Goal: Find specific page/section: Find specific page/section

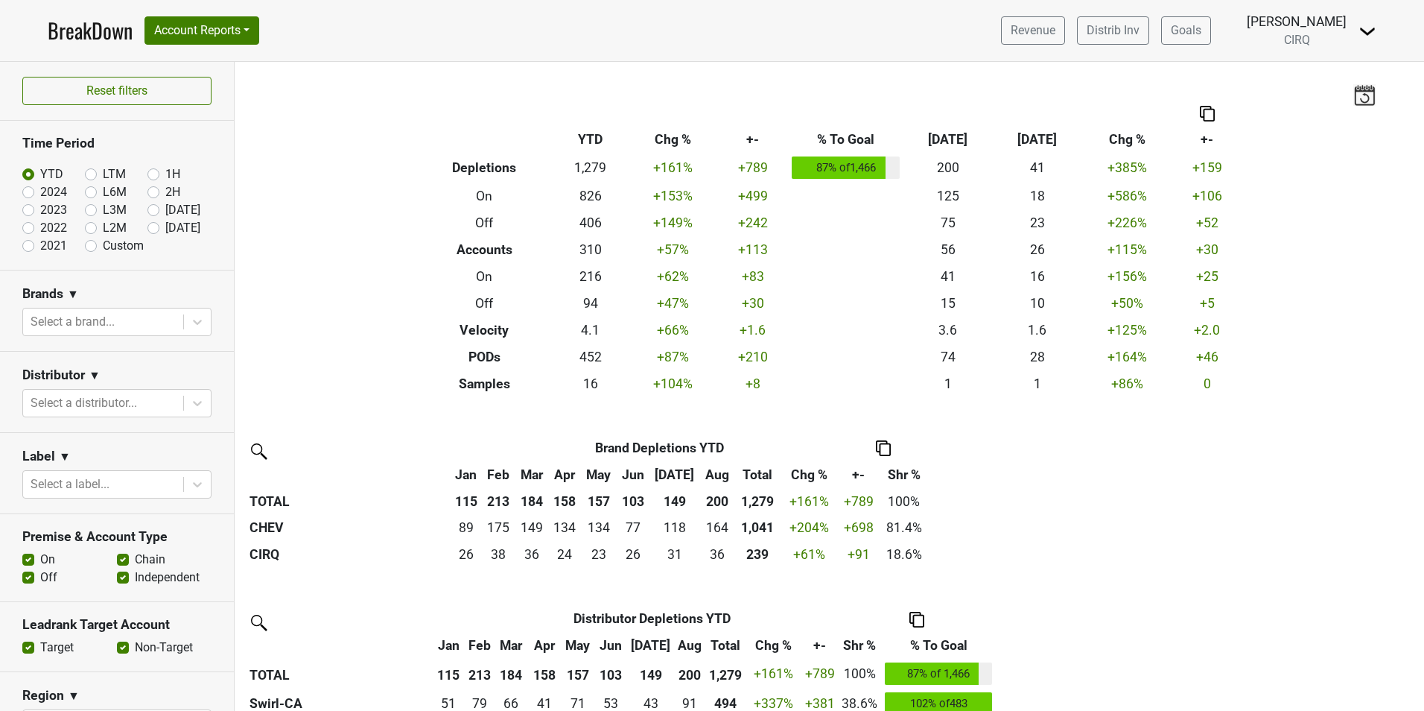
scroll to position [924, 0]
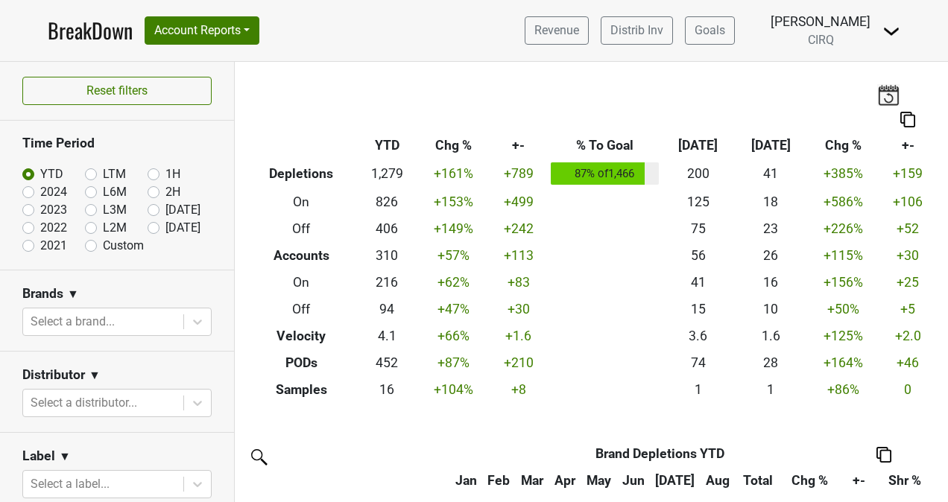
scroll to position [924, 0]
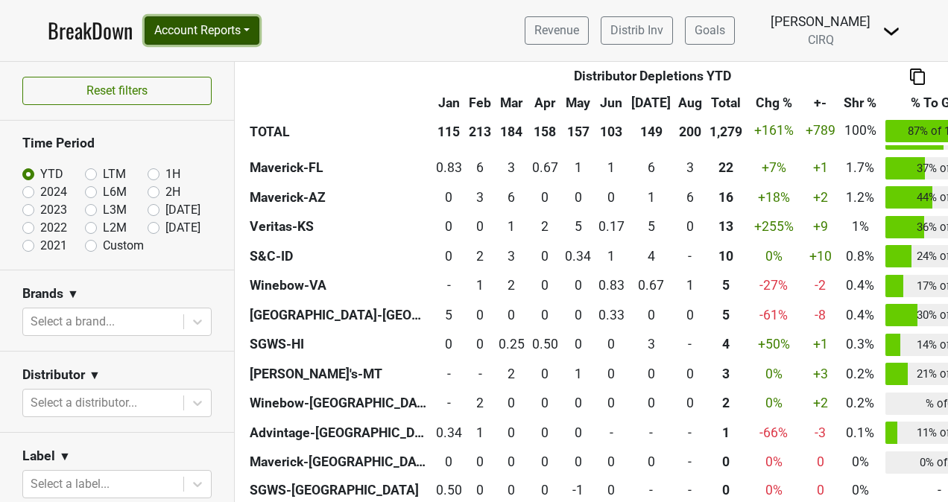
click at [192, 22] on button "Account Reports" at bounding box center [202, 30] width 115 height 28
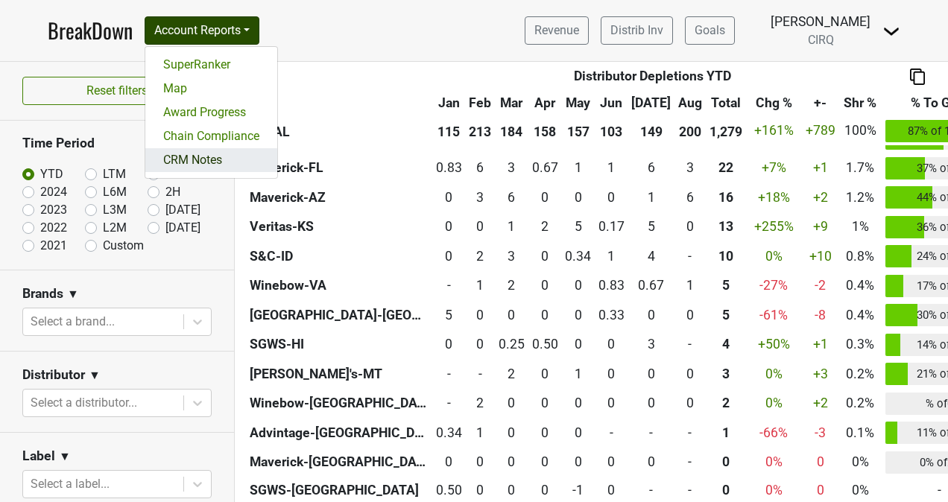
click at [201, 156] on link "CRM Notes" at bounding box center [211, 160] width 132 height 24
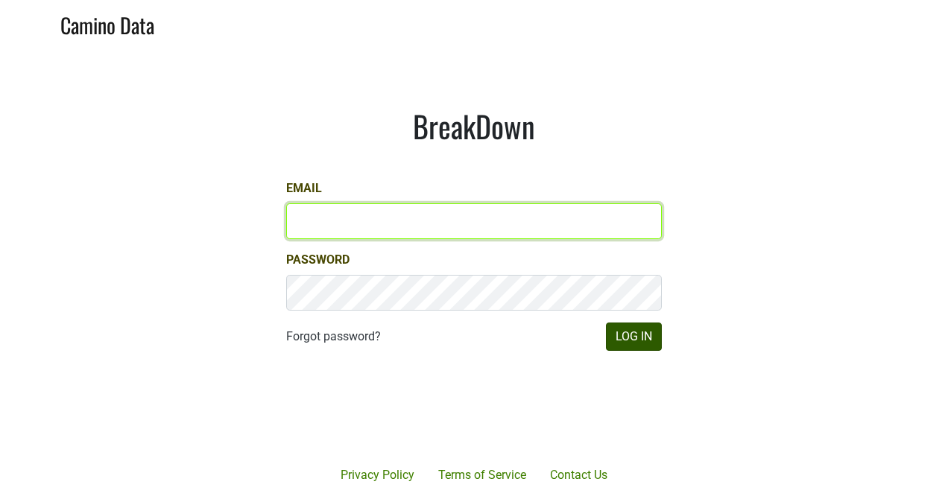
type input "[PERSON_NAME][EMAIL_ADDRESS][PERSON_NAME][DOMAIN_NAME]"
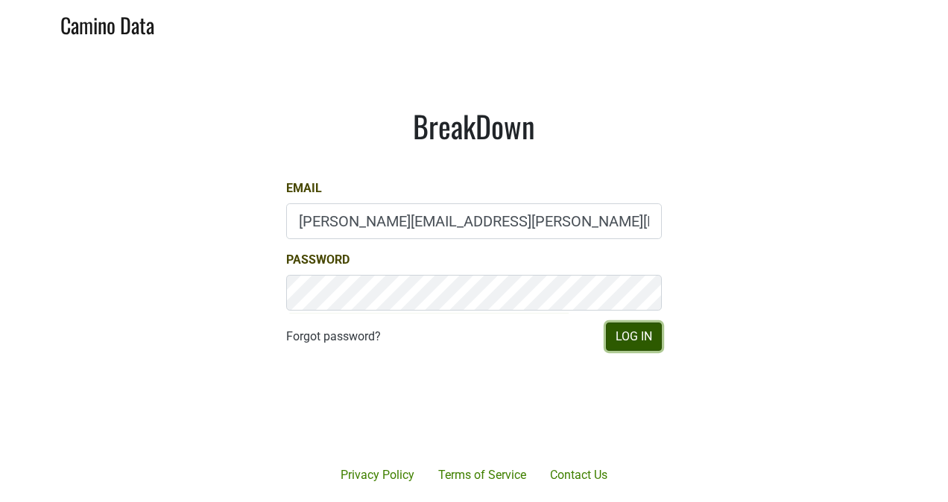
click at [620, 335] on button "Log In" at bounding box center [634, 337] width 56 height 28
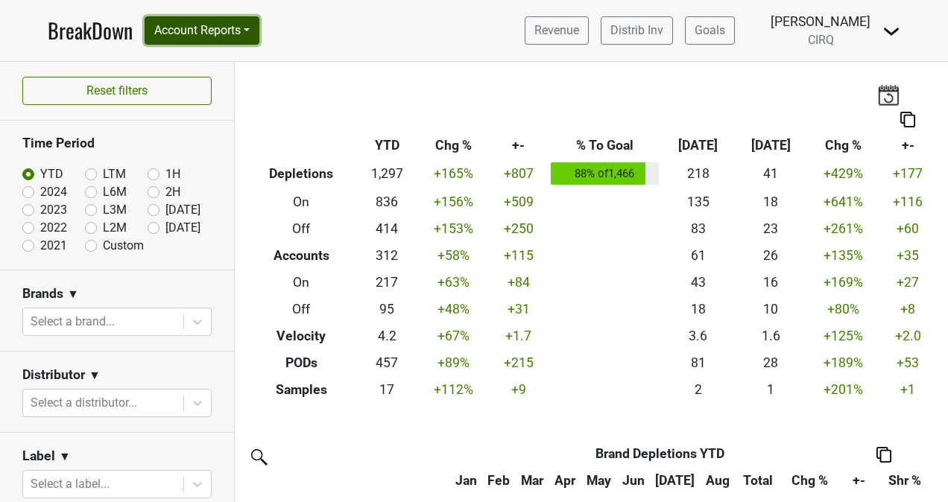
click at [253, 34] on button "Account Reports" at bounding box center [202, 30] width 115 height 28
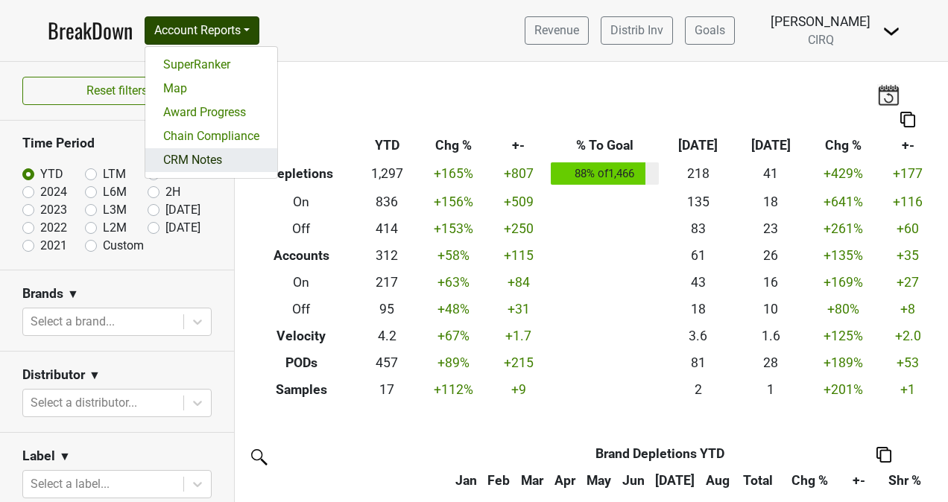
click at [238, 159] on link "CRM Notes" at bounding box center [211, 160] width 132 height 24
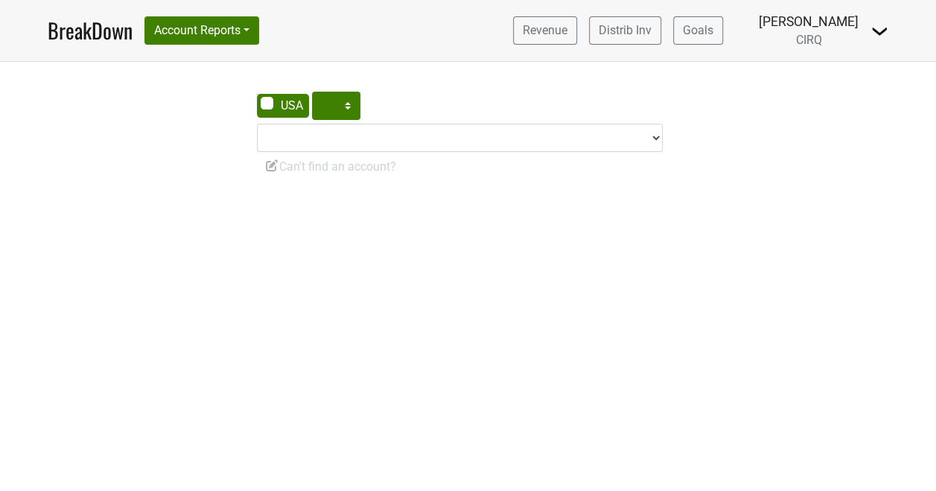
select select "CA"
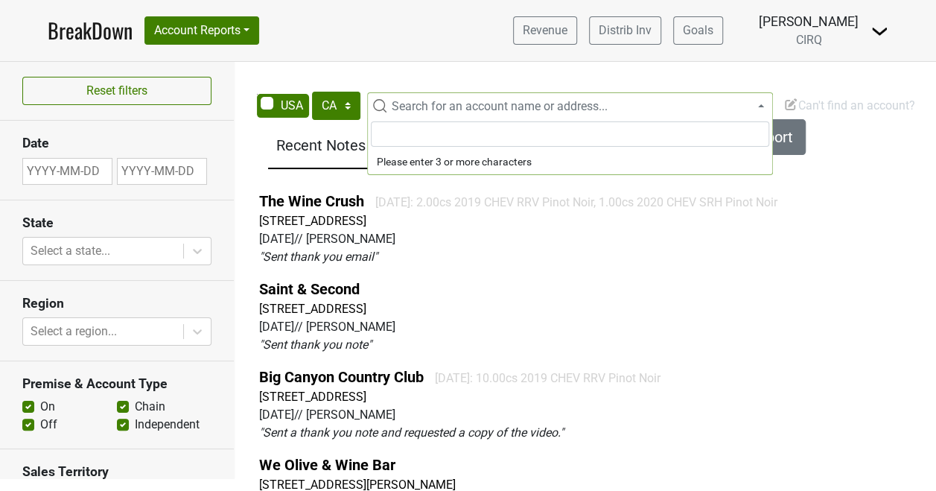
click at [466, 98] on span "Search for an account name or address..." at bounding box center [579, 107] width 387 height 18
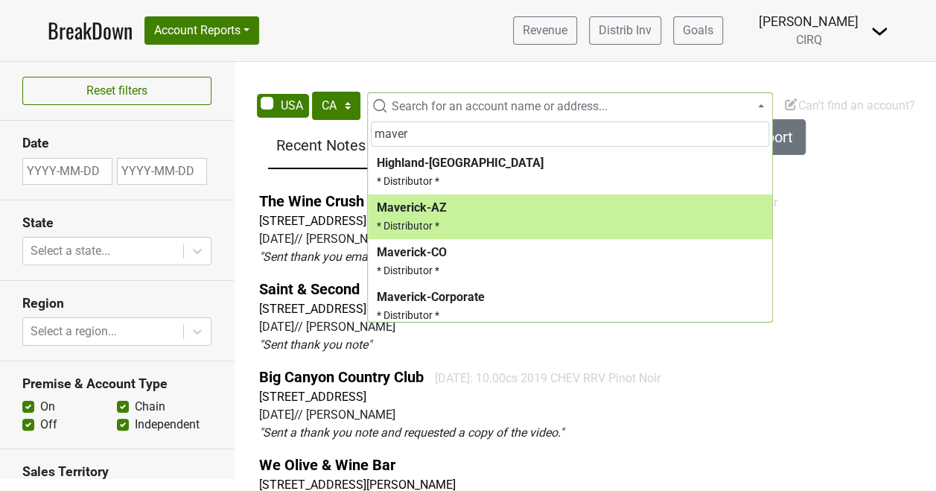
type input "maver"
select select "123842327"
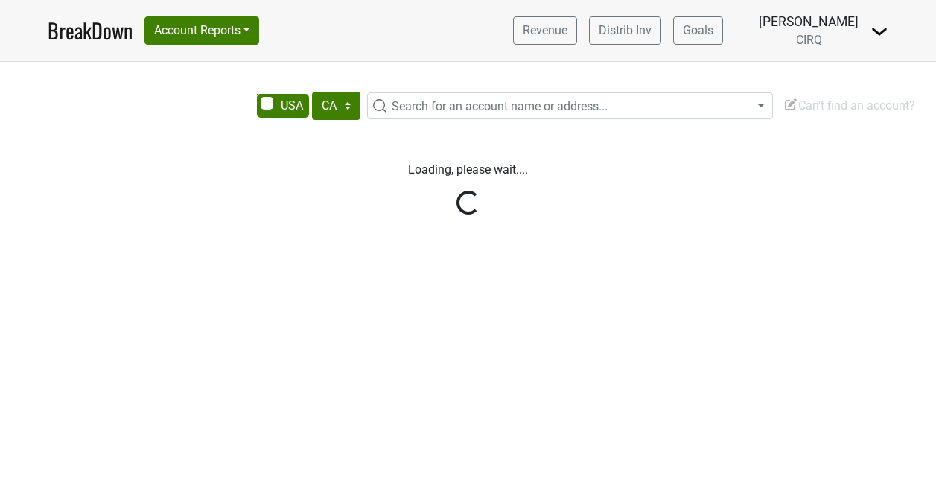
select select "CA"
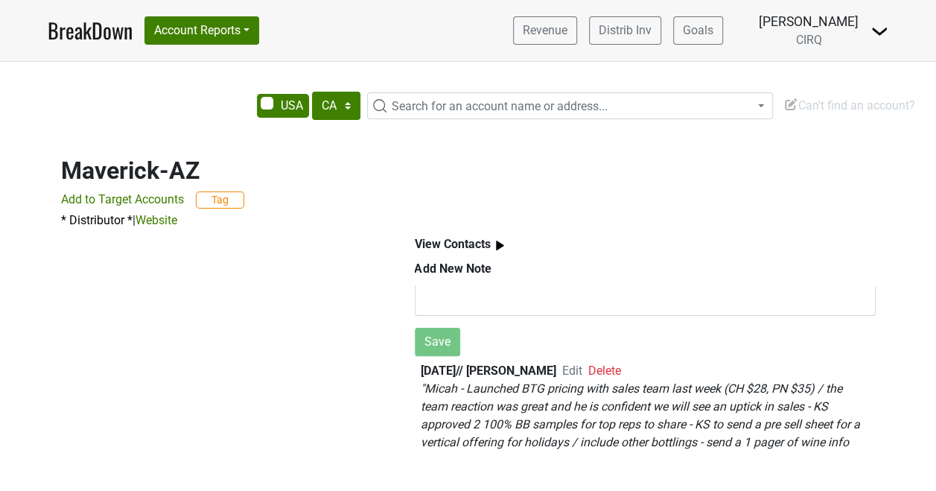
scroll to position [22, 0]
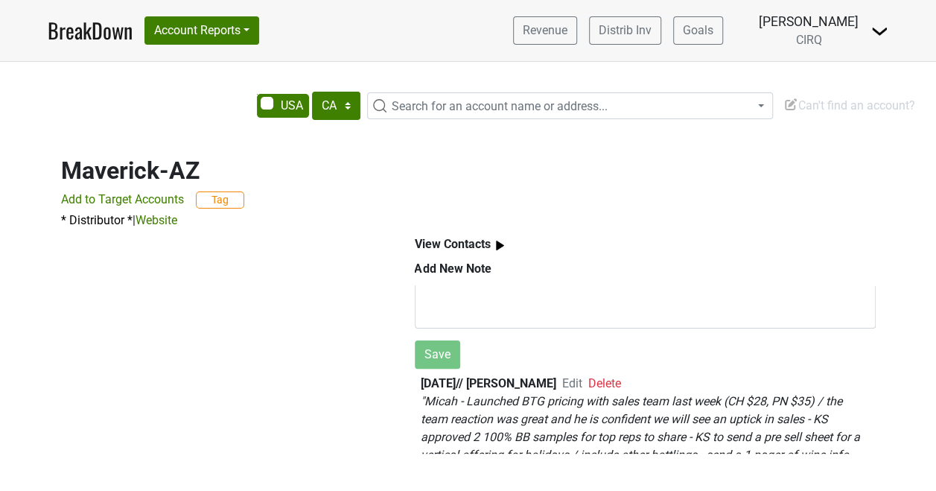
click at [495, 238] on img at bounding box center [500, 245] width 19 height 19
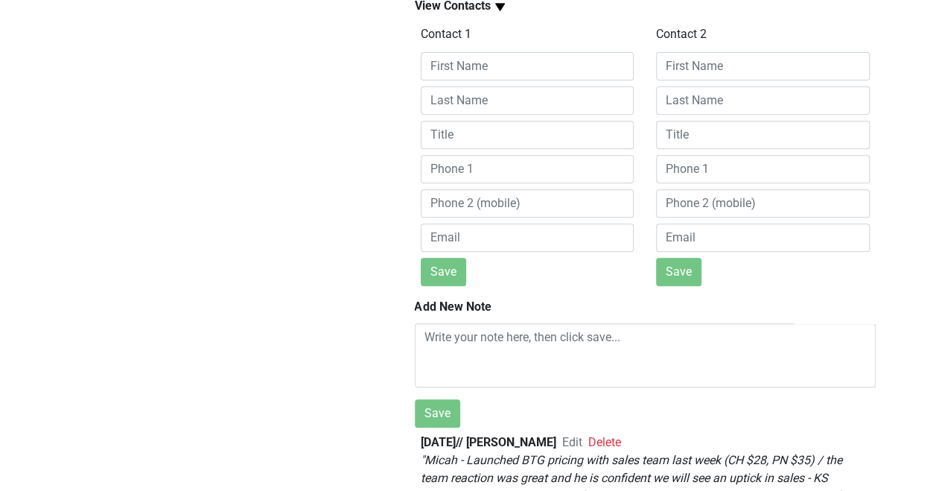
scroll to position [0, 0]
